Goal: Information Seeking & Learning: Learn about a topic

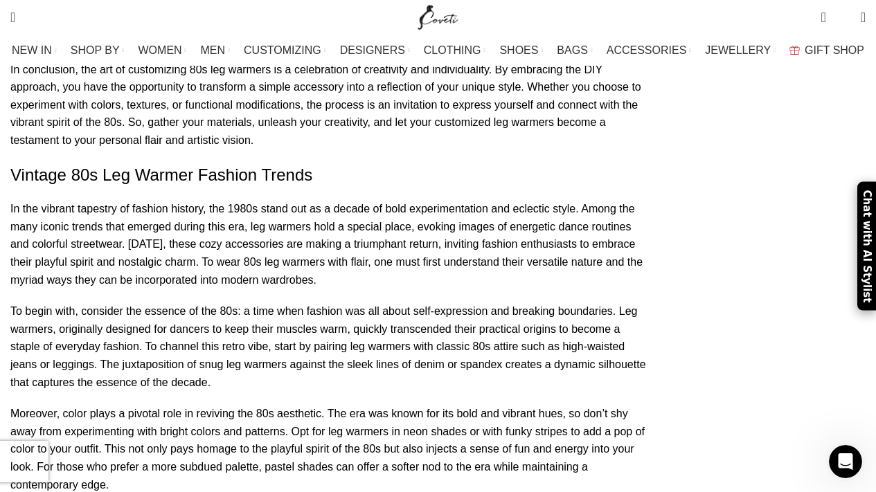
scroll to position [7668, 0]
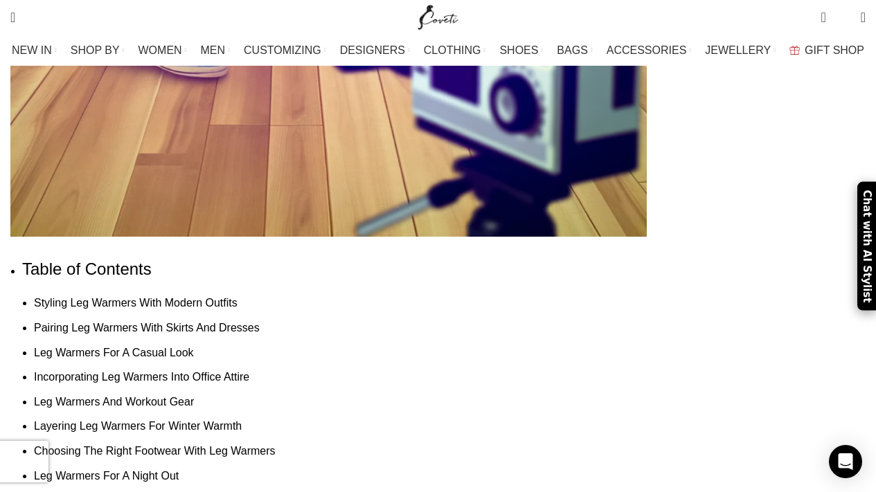
scroll to position [871, 0]
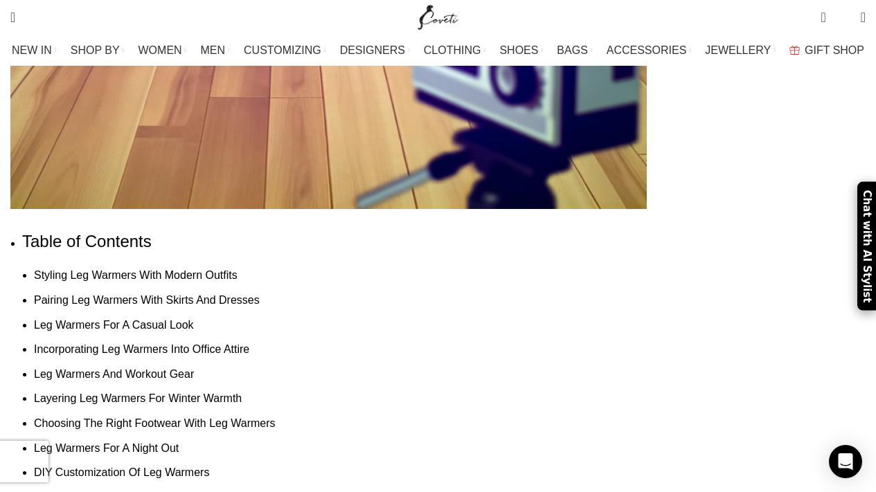
click at [141, 443] on link "Leg Warmers For A Night Out" at bounding box center [106, 449] width 145 height 12
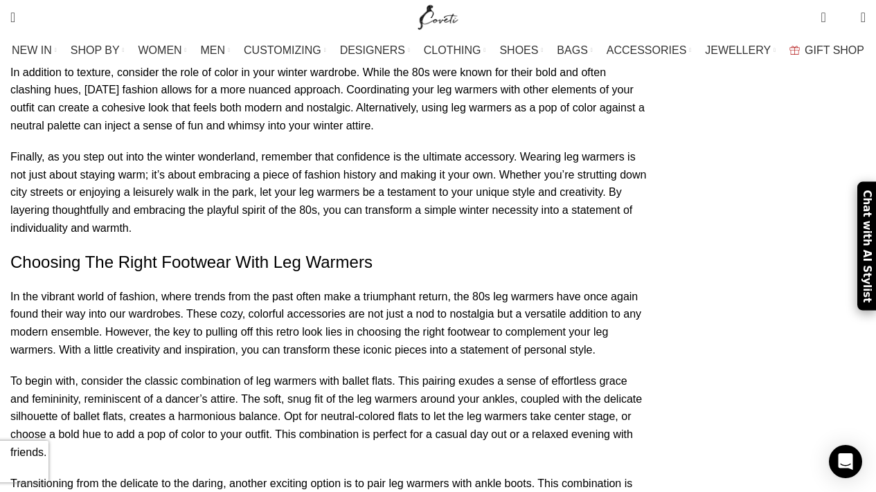
scroll to position [871, 0]
